Goal: Task Accomplishment & Management: Complete application form

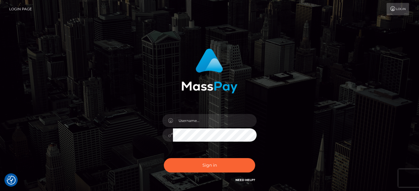
checkbox input "true"
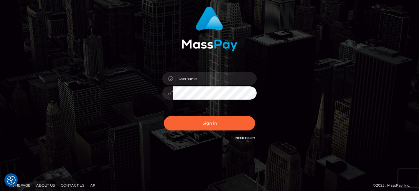
scroll to position [44, 0]
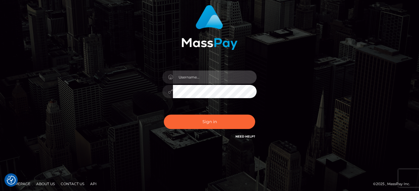
click at [183, 79] on input "text" at bounding box center [215, 77] width 84 height 13
type input "rick.gonzalez"
click at [274, 85] on div "rick.gonzalez Sign in" at bounding box center [209, 73] width 155 height 144
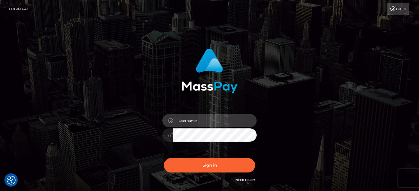
click at [211, 122] on input "text" at bounding box center [215, 120] width 84 height 13
type input "rick@horizontwolabs.com"
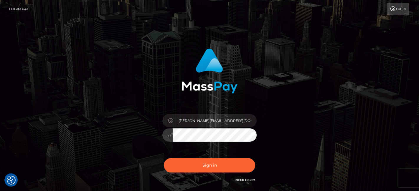
click at [164, 158] on button "Sign in" at bounding box center [209, 165] width 91 height 14
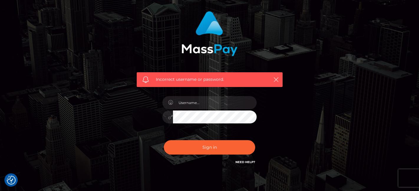
scroll to position [44, 0]
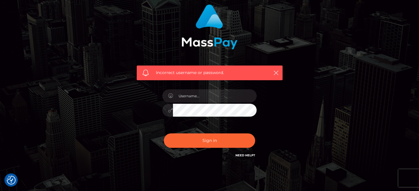
click at [247, 155] on link "Need Help?" at bounding box center [245, 156] width 20 height 4
click at [274, 72] on icon "button" at bounding box center [276, 73] width 6 height 6
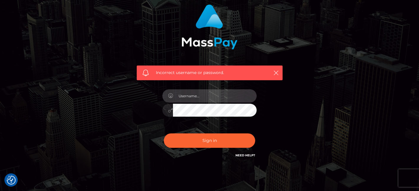
click at [199, 97] on input "text" at bounding box center [215, 95] width 84 height 13
type input "rickgonzalez"
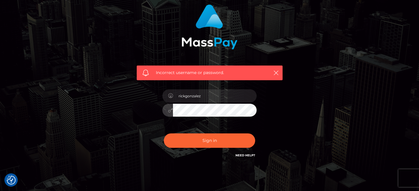
click at [164, 134] on button "Sign in" at bounding box center [209, 141] width 91 height 14
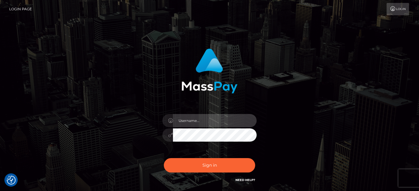
click at [193, 121] on input "text" at bounding box center [215, 120] width 84 height 13
type input "rickgonzalez"
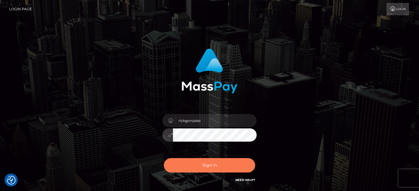
click at [234, 165] on button "Sign in" at bounding box center [209, 165] width 91 height 14
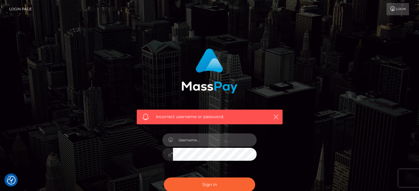
click at [205, 139] on input "text" at bounding box center [215, 140] width 84 height 13
type input "rickgonzalez"
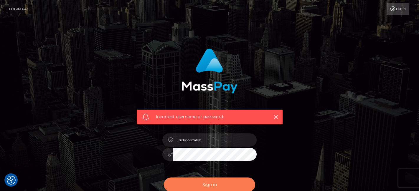
click at [208, 183] on button "Sign in" at bounding box center [209, 185] width 91 height 14
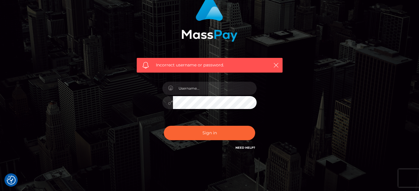
scroll to position [51, 0]
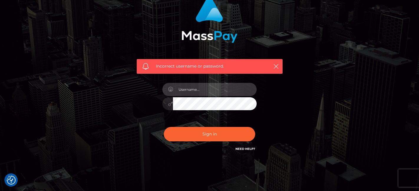
click at [216, 95] on input "text" at bounding box center [215, 89] width 84 height 13
type input "rickgonzalez"
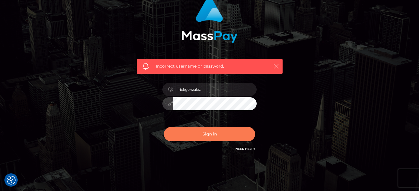
click at [208, 135] on button "Sign in" at bounding box center [209, 134] width 91 height 14
